Goal: Task Accomplishment & Management: Use online tool/utility

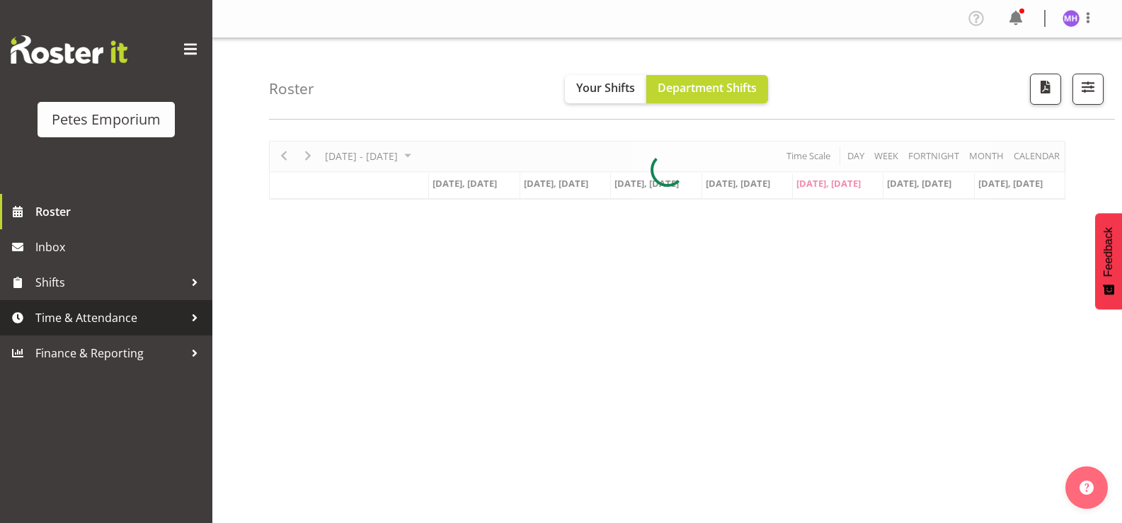
click at [166, 319] on span "Time & Attendance" at bounding box center [109, 317] width 149 height 21
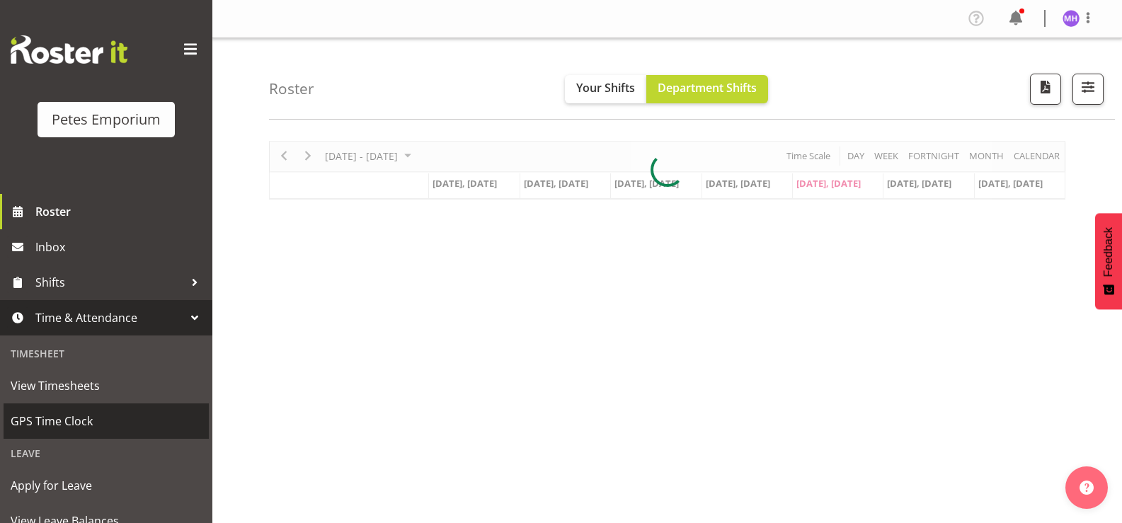
click at [112, 416] on span "GPS Time Clock" at bounding box center [106, 421] width 191 height 21
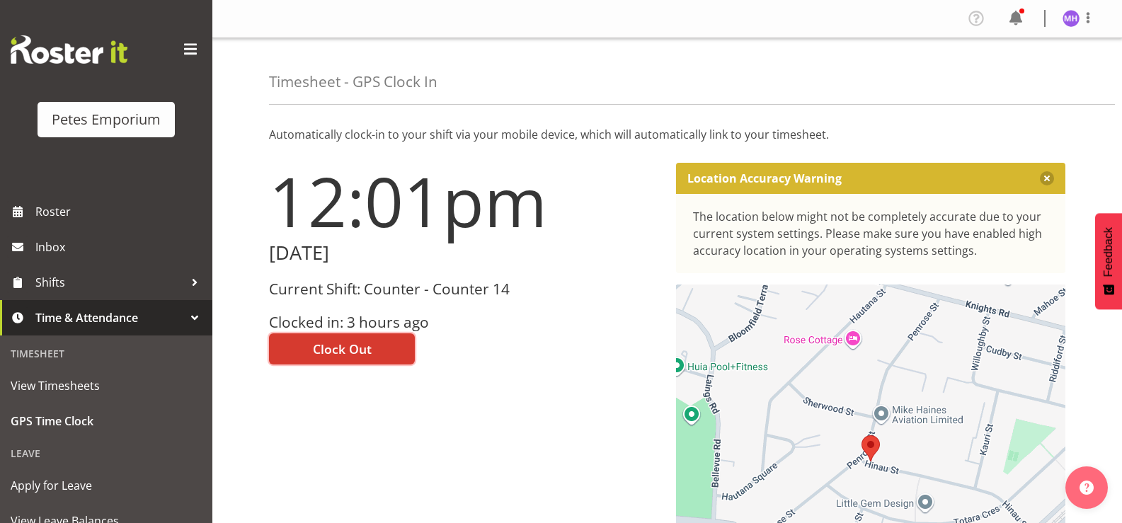
click at [326, 346] on span "Clock Out" at bounding box center [342, 349] width 59 height 18
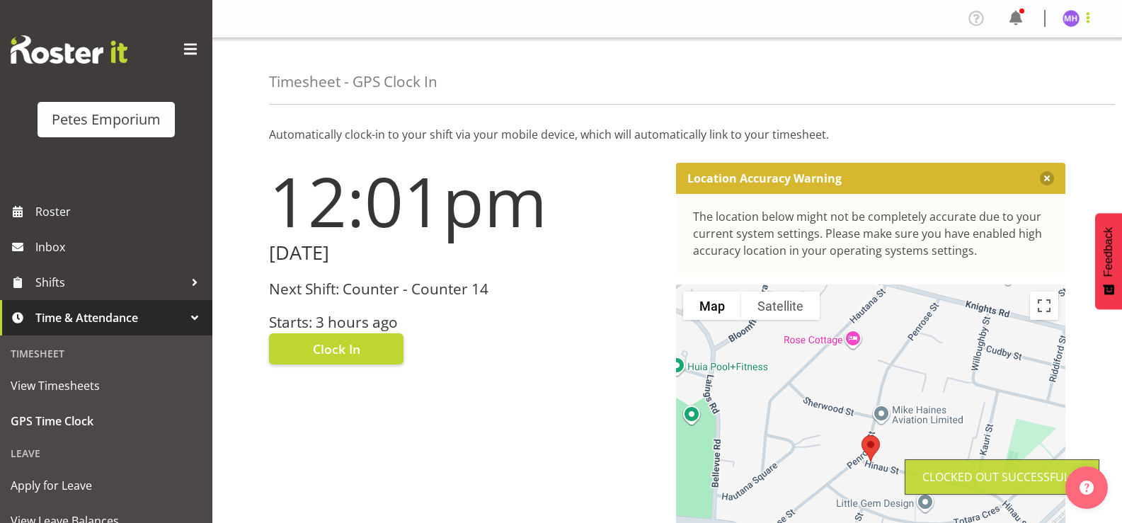
drag, startPoint x: 1090, startPoint y: 17, endPoint x: 1089, endPoint y: 25, distance: 8.5
click at [1089, 18] on span at bounding box center [1088, 17] width 17 height 17
click at [1039, 87] on link "Log Out" at bounding box center [1029, 74] width 136 height 25
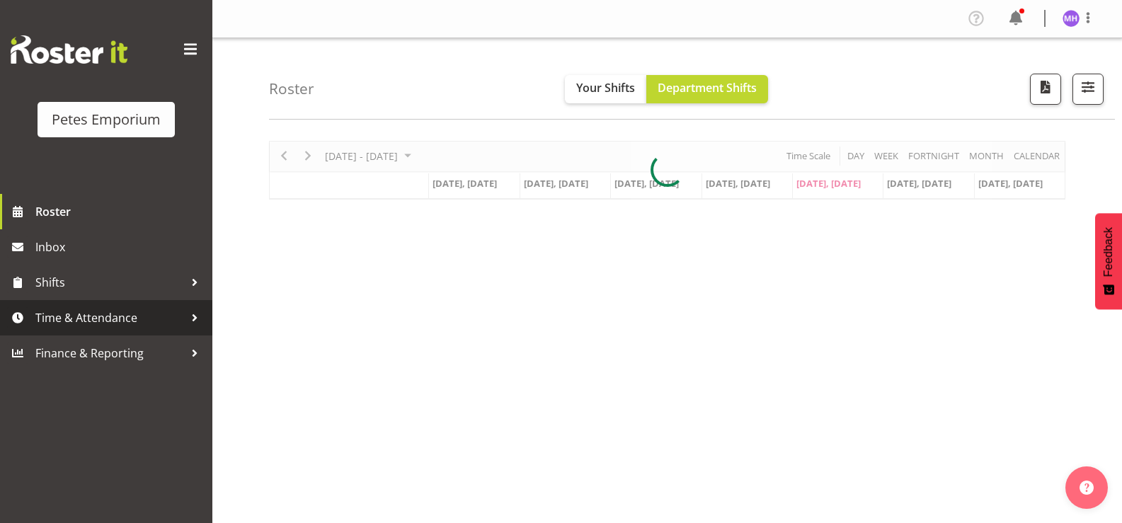
click at [83, 321] on span "Time & Attendance" at bounding box center [109, 317] width 149 height 21
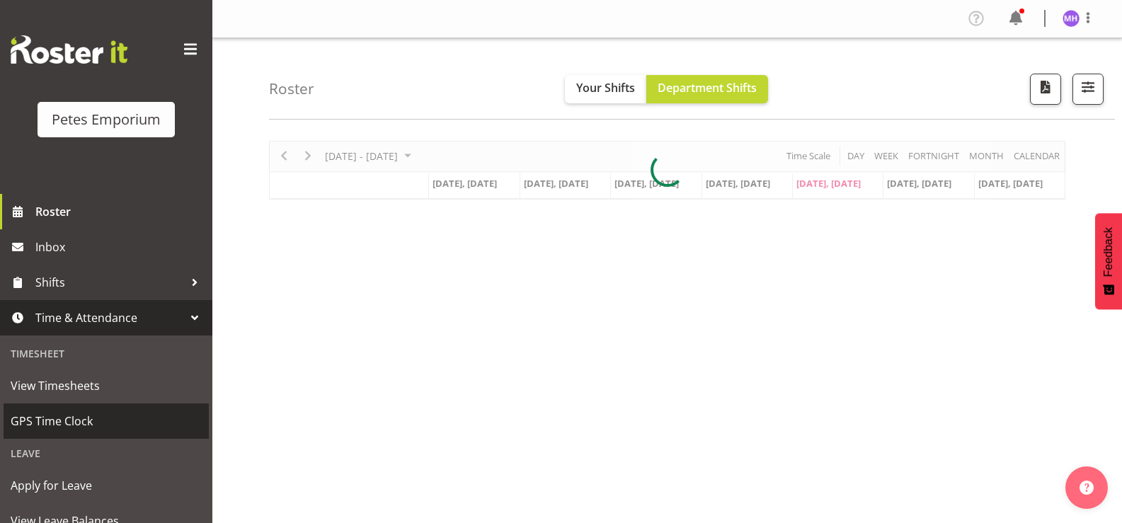
click at [64, 423] on span "GPS Time Clock" at bounding box center [106, 421] width 191 height 21
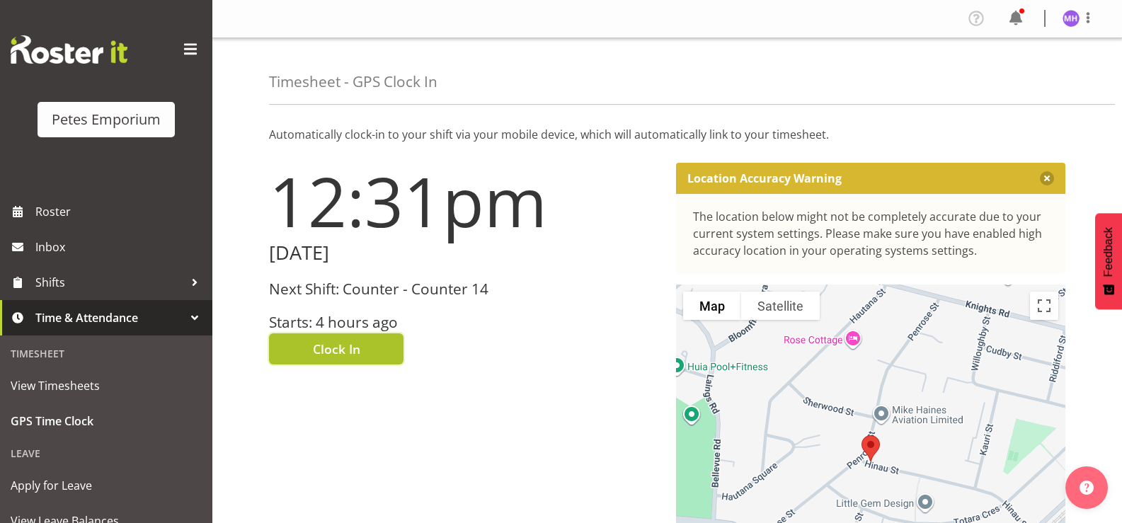
click at [340, 345] on span "Clock In" at bounding box center [336, 349] width 47 height 18
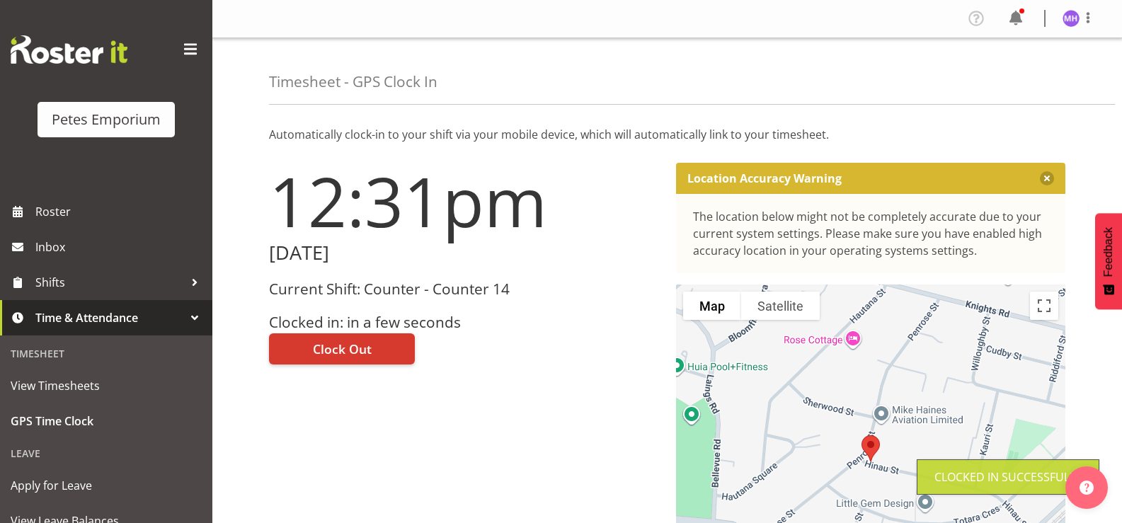
click at [1076, 19] on img at bounding box center [1071, 18] width 17 height 17
click at [1012, 76] on link "Log Out" at bounding box center [1029, 74] width 136 height 25
